Goal: Task Accomplishment & Management: Use online tool/utility

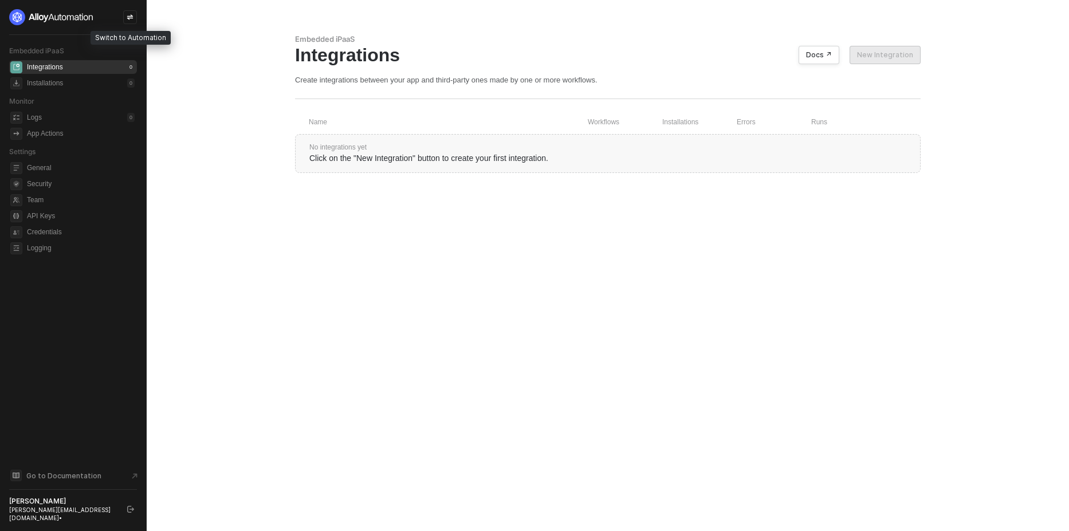
click at [128, 18] on icon "icon-swap" at bounding box center [130, 17] width 6 height 5
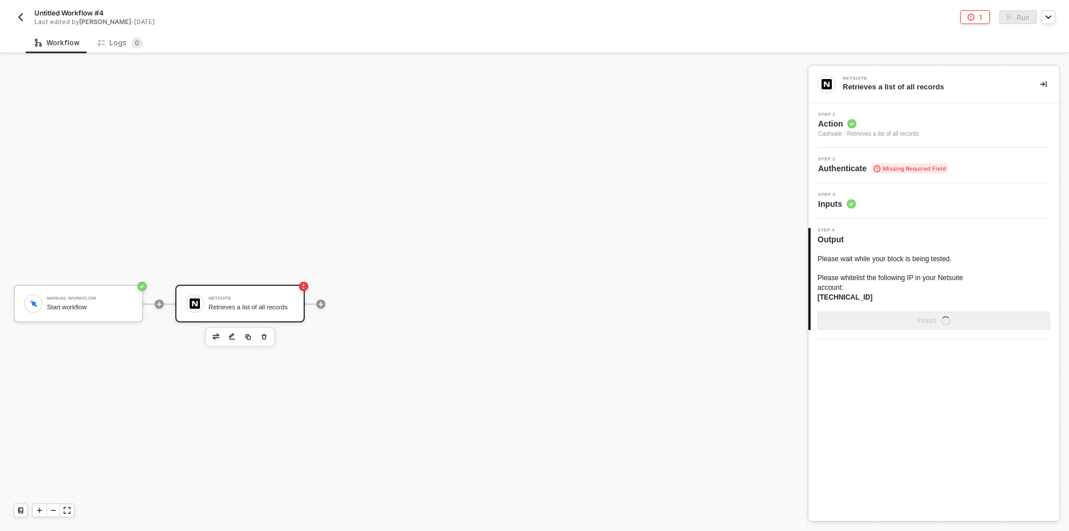
scroll to position [21, 0]
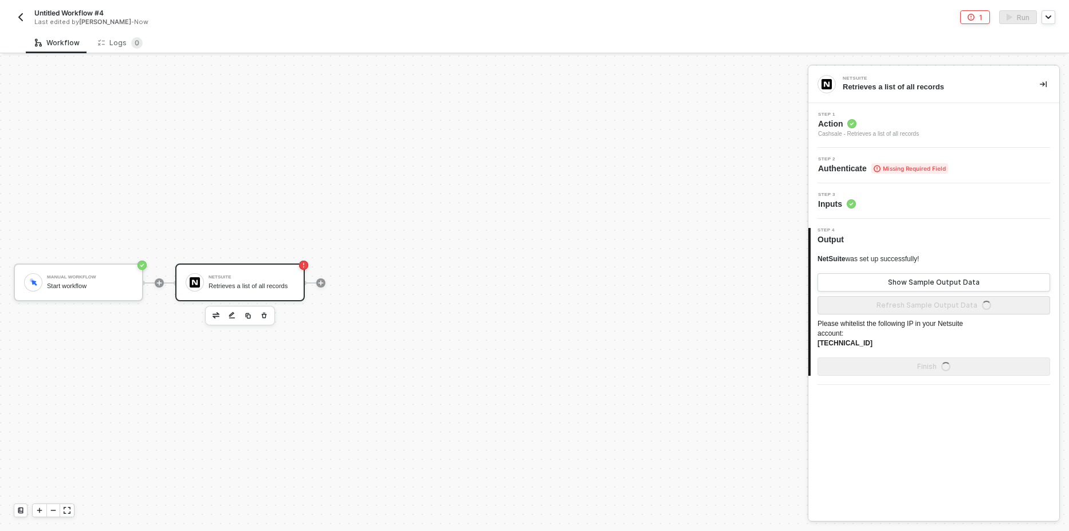
click at [868, 167] on span "Authenticate Missing Required Field" at bounding box center [883, 168] width 130 height 11
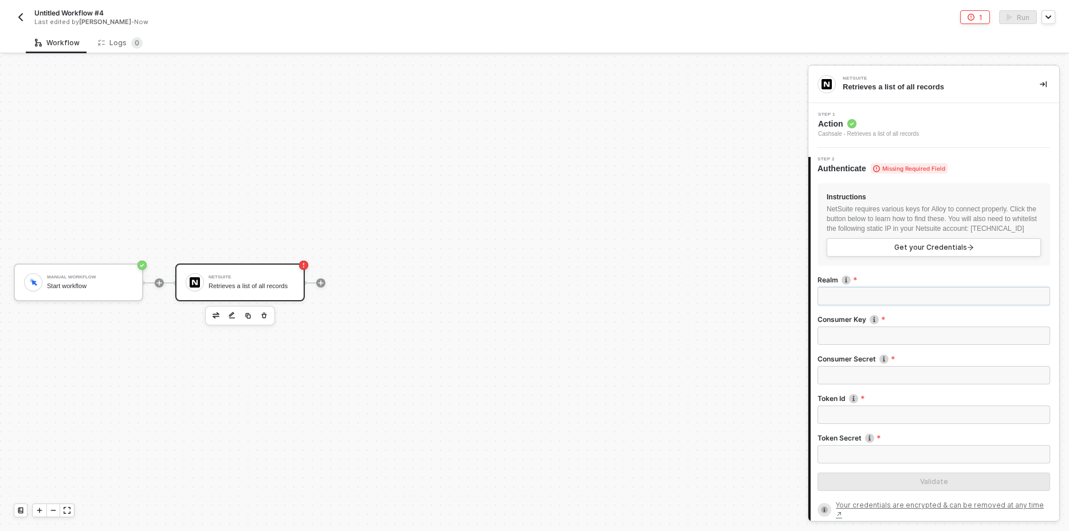
click at [852, 305] on input "Realm" at bounding box center [934, 296] width 233 height 18
paste input "tstdrv2813615"
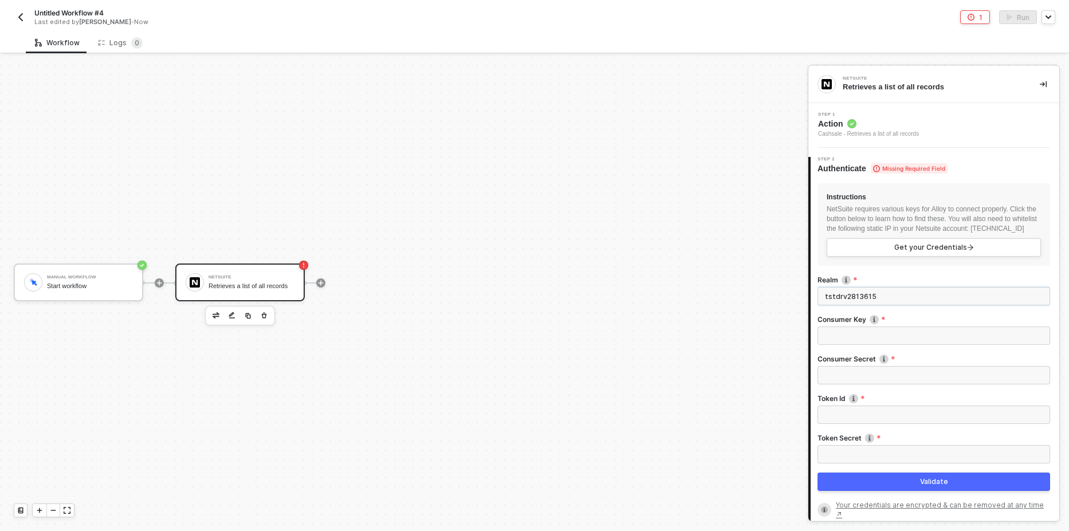
type input "tstdrv2813615"
click at [861, 345] on input "Consumer Key" at bounding box center [934, 336] width 233 height 18
paste input "8cab04b41d478b566ad1cfd35812ba634356ef57fec1826f20eb47185223c33a"
type input "8cab04b41d478b566ad1cfd35812ba634356ef57fec1826f20eb47185223c33a"
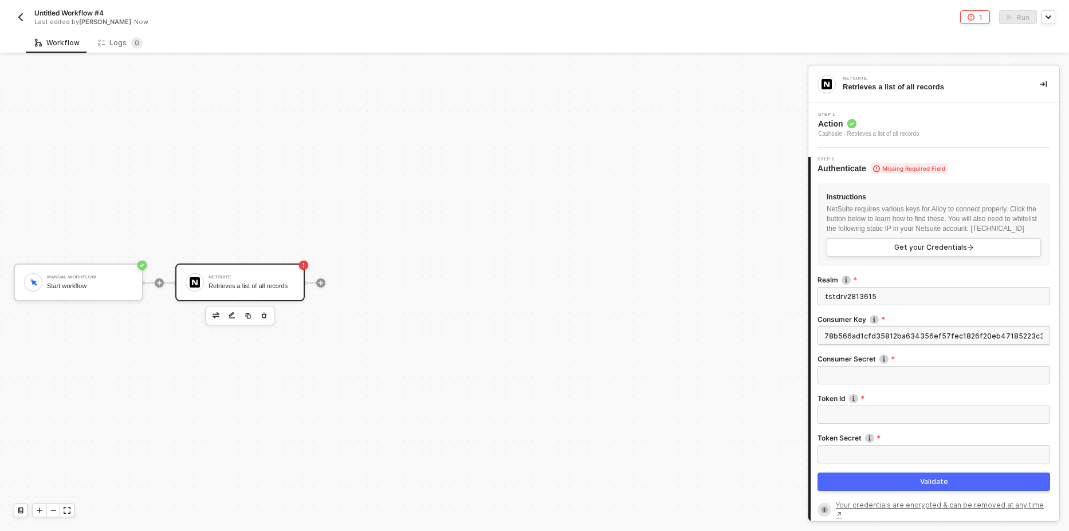
drag, startPoint x: 931, startPoint y: 342, endPoint x: 1069, endPoint y: 329, distance: 138.2
click at [1069, 329] on div "NetSuite Retrieves a list of all records Step 1 Action Cashsale - Retrieves a l…" at bounding box center [938, 294] width 261 height 476
click at [867, 380] on input "Consumer Secret" at bounding box center [934, 375] width 233 height 18
paste input "8816e14162672740e4fdbf65cef3aa1e1bd69562a55e0ee21b25d32def38773f"
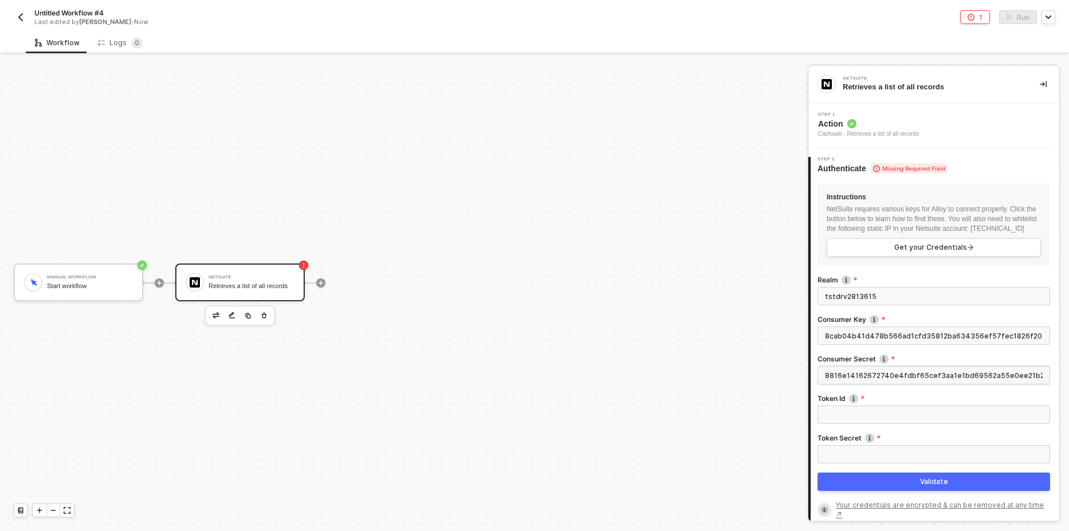
scroll to position [0, 46]
type input "8816e14162672740e4fdbf65cef3aa1e1bd69562a55e0ee21b25d32def38773f"
click at [846, 424] on input "Token Id" at bounding box center [934, 415] width 233 height 18
paste input "455d677b6af57ef4806631e7169175938fb06ed57318c01fba2adeb555a88e84"
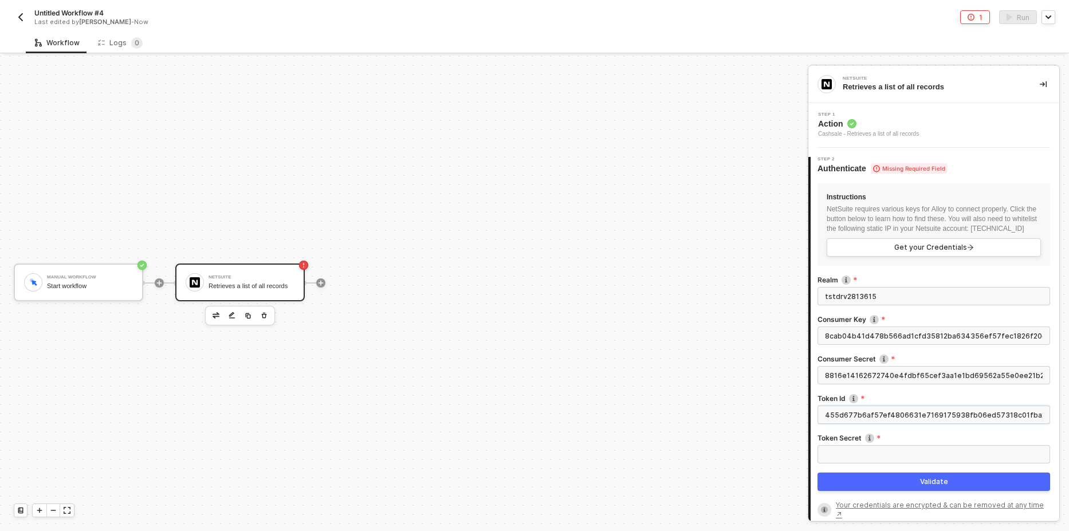
scroll to position [0, 49]
type input "455d677b6af57ef4806631e7169175938fb06ed57318c01fba2adeb555a88e84"
click at [856, 457] on input "Token Secret" at bounding box center [934, 454] width 233 height 18
paste input "888e4203b69cb585b6b27c07c7ce1b387fabdb7737df6d5b2666a691e6cfd971"
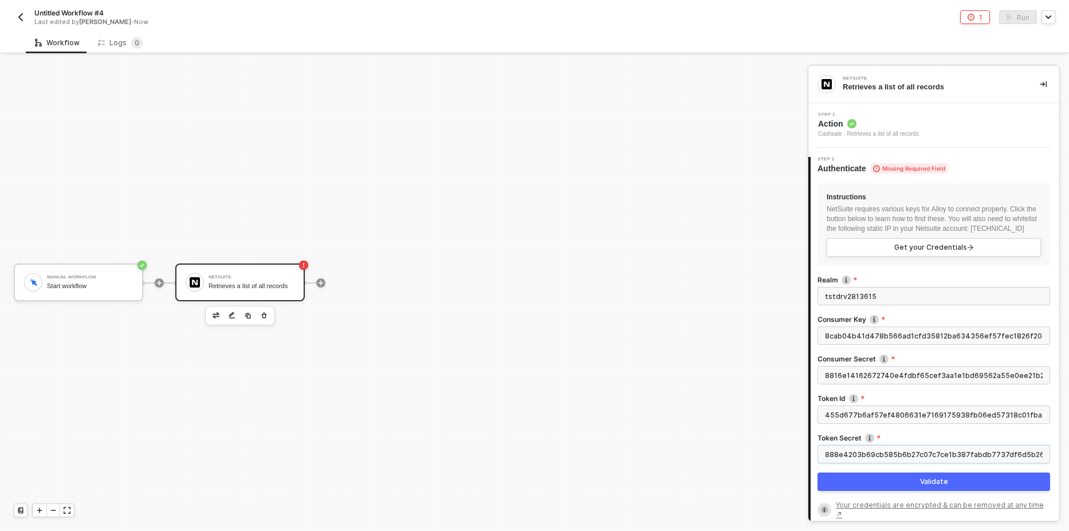
scroll to position [0, 51]
type input "888e4203b69cb585b6b27c07c7ce1b387fabdb7737df6d5b2666a691e6cfd971"
click at [860, 491] on button "Validate" at bounding box center [934, 482] width 233 height 18
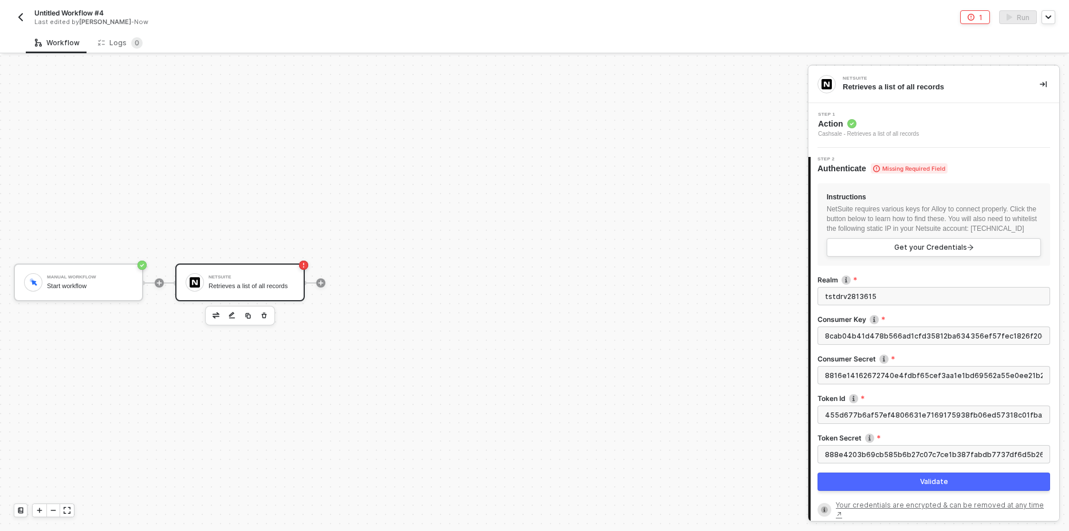
click at [543, 216] on div "Manual Workflow Start workflow NetSuite Retrieves a list of all records" at bounding box center [401, 282] width 802 height 497
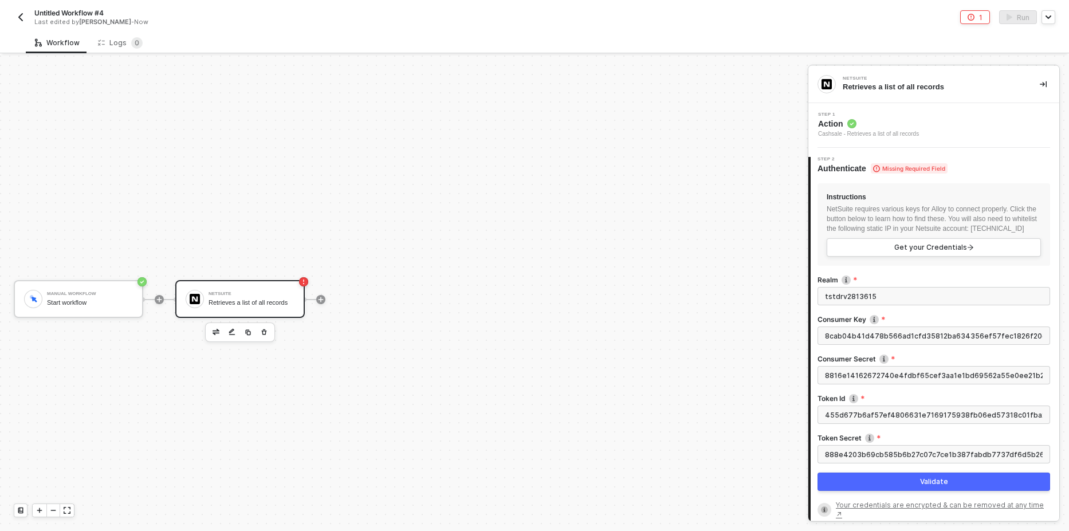
scroll to position [0, 0]
click at [23, 15] on img "button" at bounding box center [20, 17] width 9 height 9
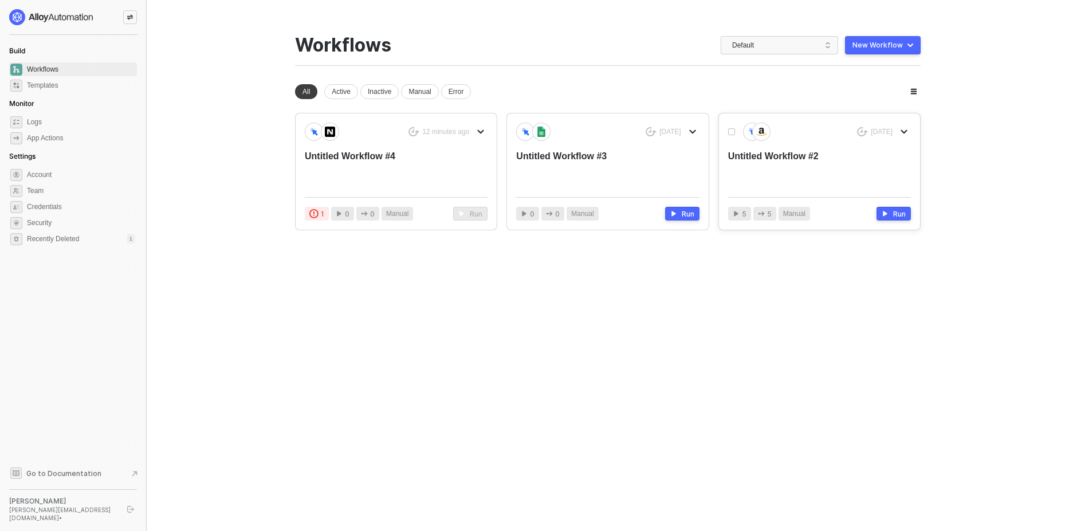
click at [809, 159] on div "Untitled Workflow #2" at bounding box center [801, 169] width 146 height 38
